Goal: Check status

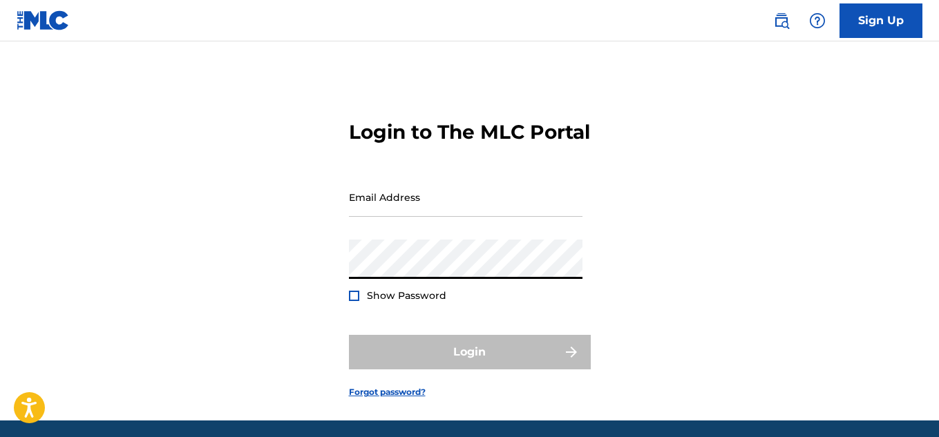
type input "[EMAIL_ADDRESS][DOMAIN_NAME]"
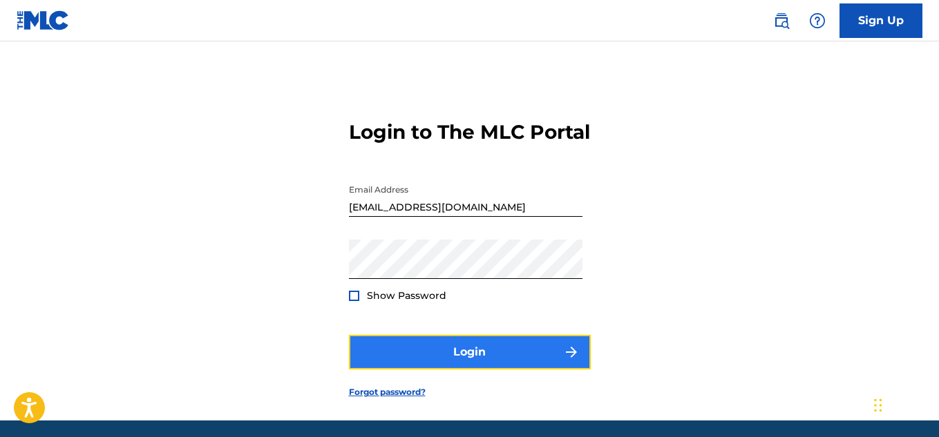
click at [461, 367] on button "Login" at bounding box center [470, 352] width 242 height 35
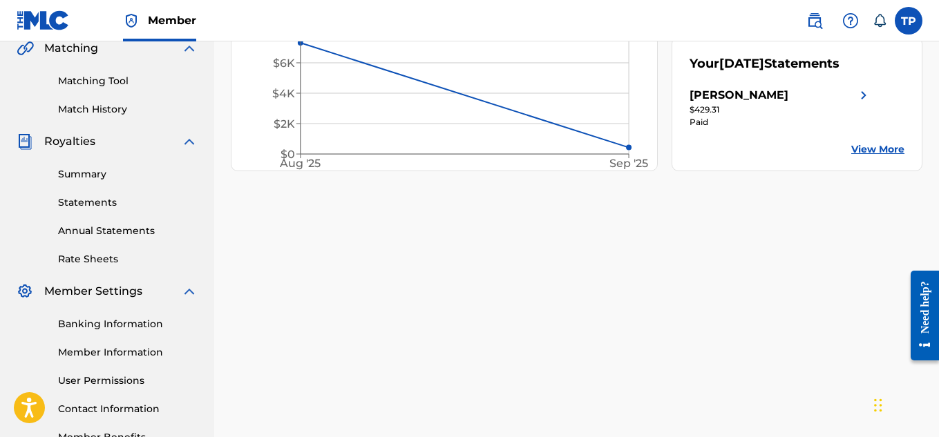
scroll to position [207, 0]
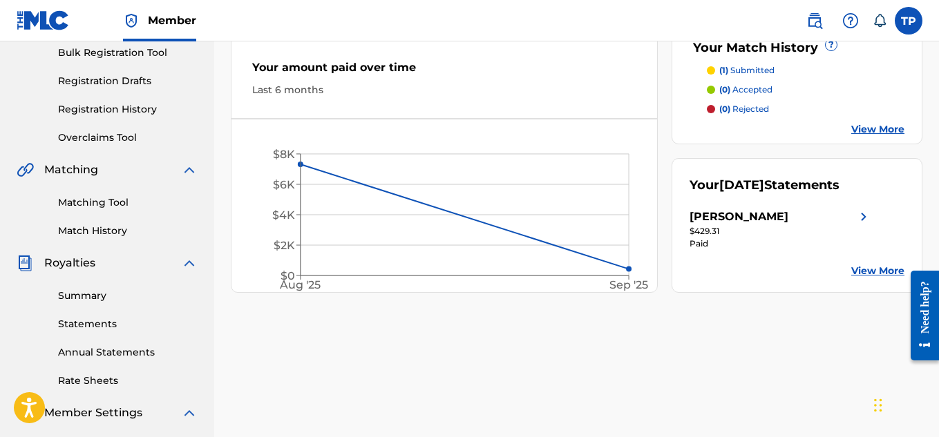
click at [872, 278] on link "View More" at bounding box center [877, 271] width 53 height 15
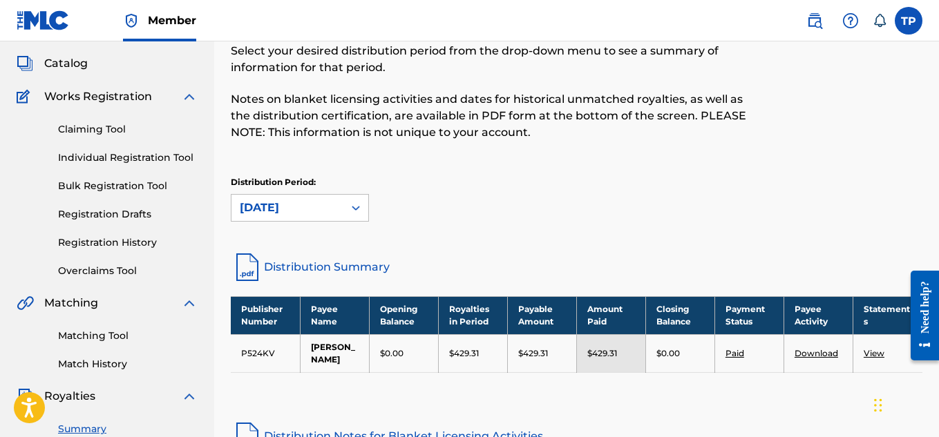
scroll to position [143, 0]
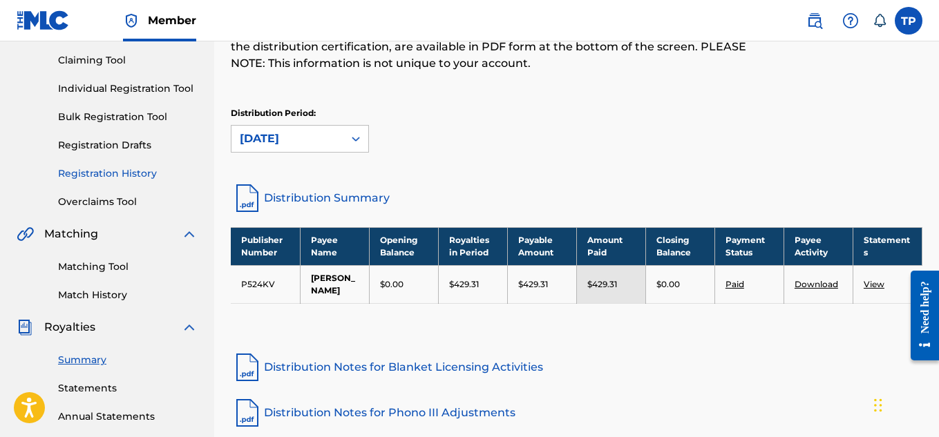
click at [115, 169] on link "Registration History" at bounding box center [128, 173] width 140 height 15
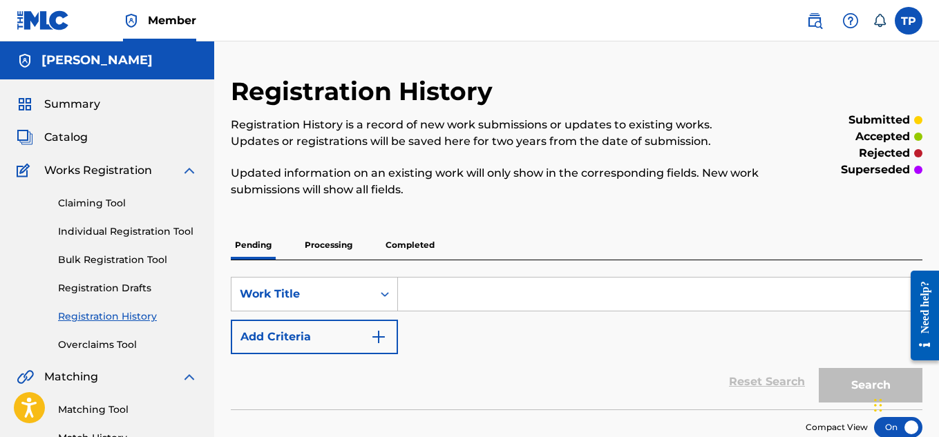
click at [394, 247] on p "Completed" at bounding box center [409, 245] width 57 height 29
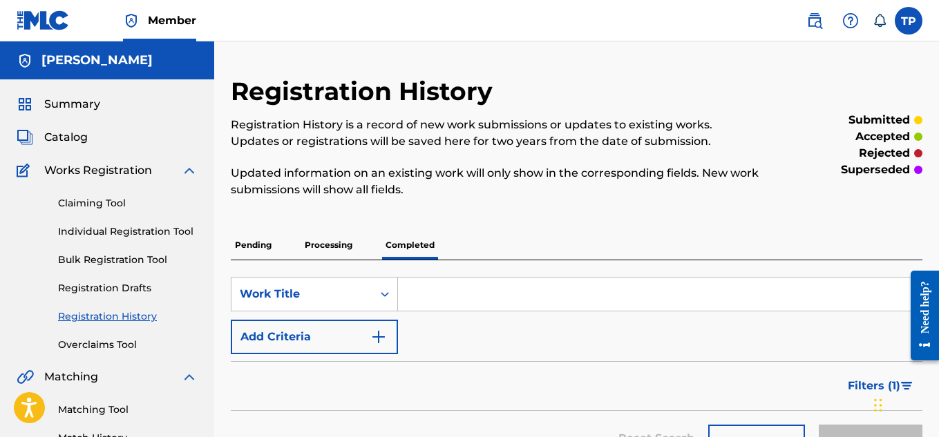
click at [339, 242] on p "Processing" at bounding box center [328, 245] width 56 height 29
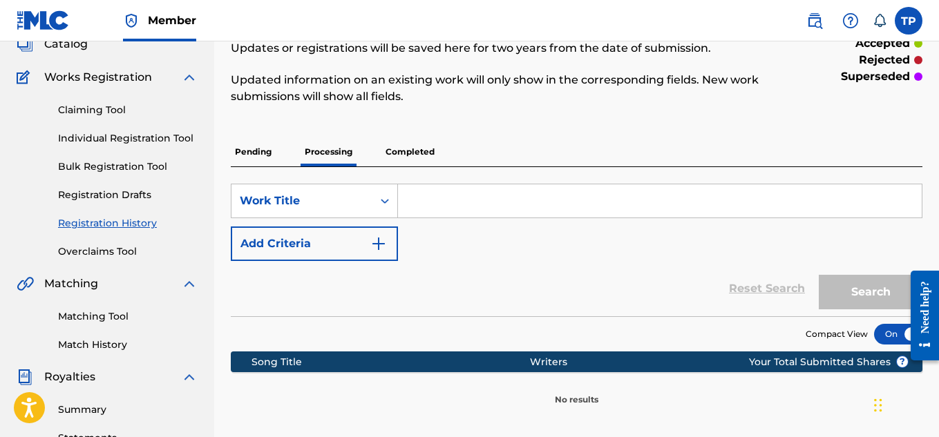
scroll to position [69, 0]
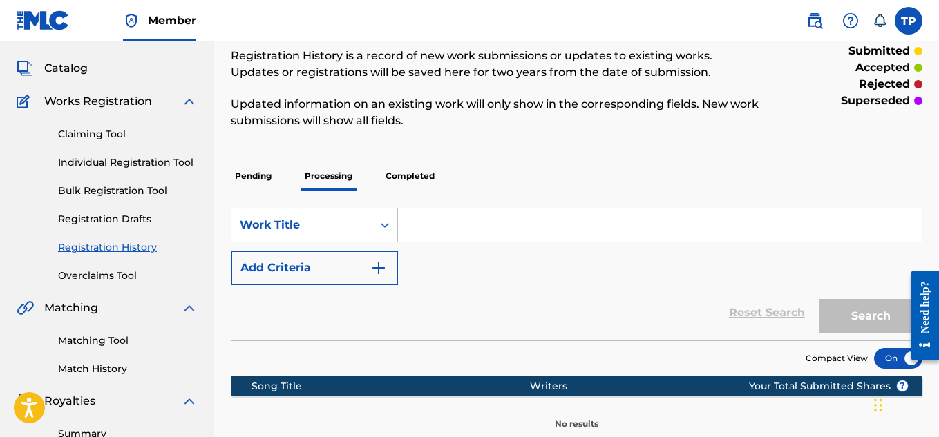
click at [395, 174] on p "Completed" at bounding box center [409, 176] width 57 height 29
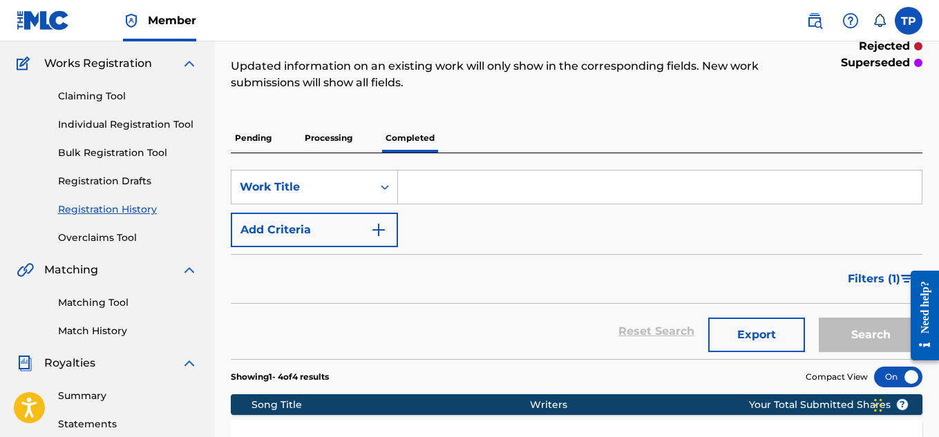
scroll to position [106, 0]
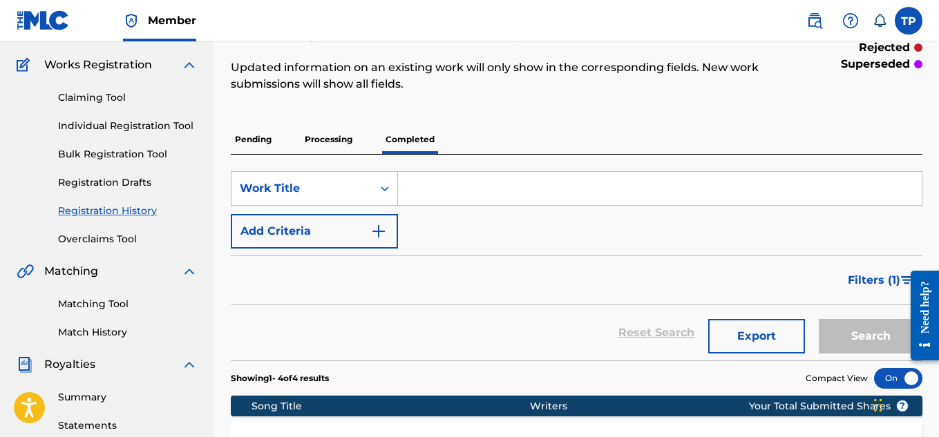
click at [242, 140] on p "Pending" at bounding box center [253, 139] width 45 height 29
